Goal: Information Seeking & Learning: Understand process/instructions

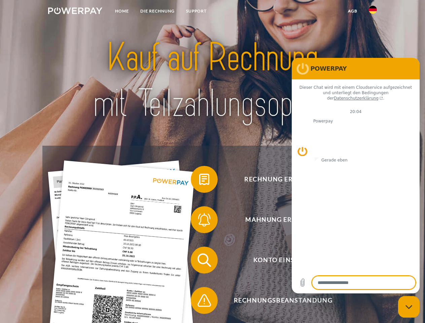
click at [75, 12] on img at bounding box center [75, 10] width 54 height 7
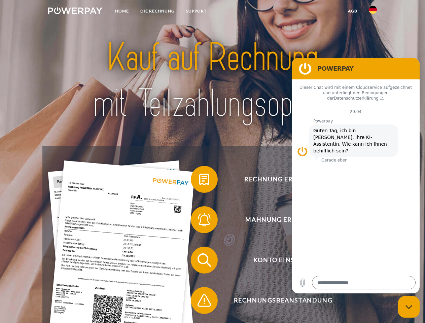
click at [373, 12] on img at bounding box center [373, 10] width 8 height 8
click at [352, 11] on link "agb" at bounding box center [352, 11] width 21 height 12
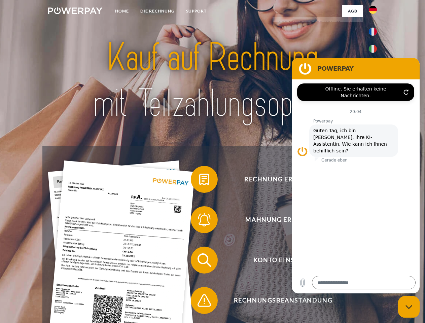
click at [199, 181] on span at bounding box center [194, 179] width 34 height 34
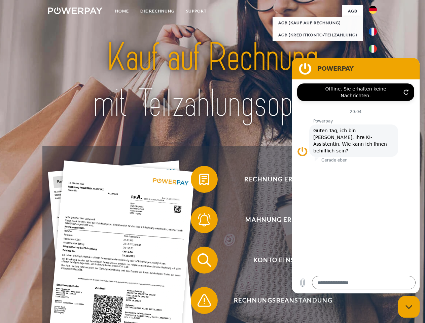
click at [199, 221] on span at bounding box center [194, 220] width 34 height 34
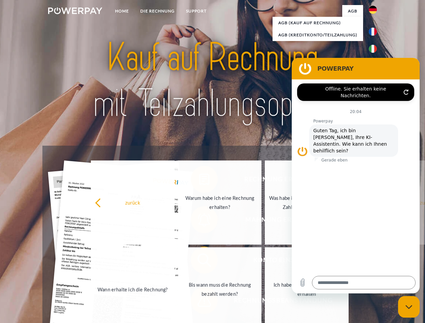
click at [199, 261] on link "Bis wann muss die Rechnung bezahlt werden?" at bounding box center [220, 289] width 84 height 84
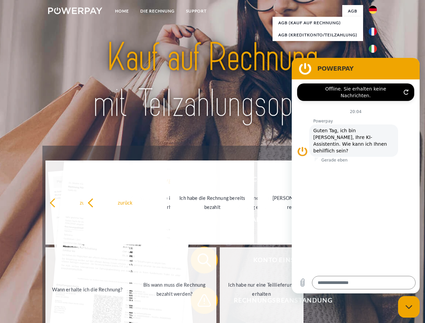
click at [199, 302] on span at bounding box center [194, 300] width 34 height 34
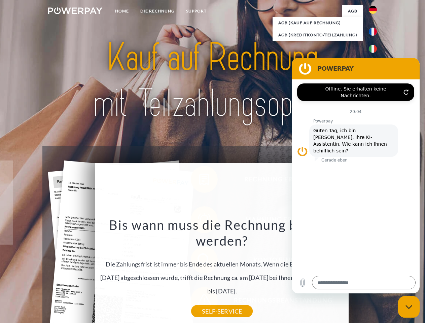
click at [409, 307] on icon "Messaging-Fenster schließen" at bounding box center [408, 307] width 7 height 4
type textarea "*"
